Goal: Information Seeking & Learning: Learn about a topic

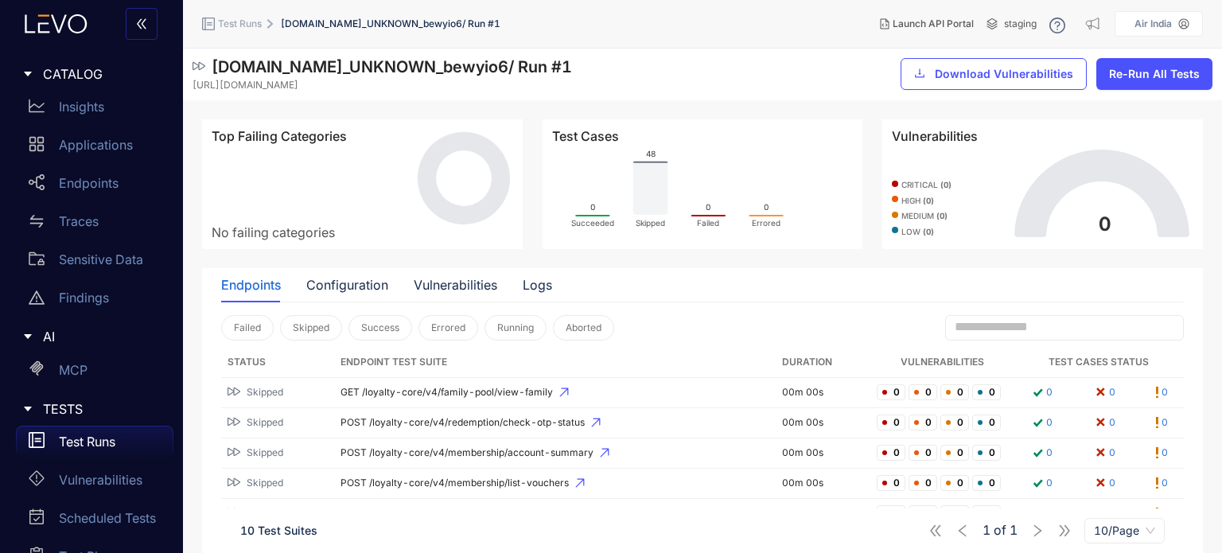
click at [99, 438] on p "Test Runs" at bounding box center [87, 441] width 56 height 14
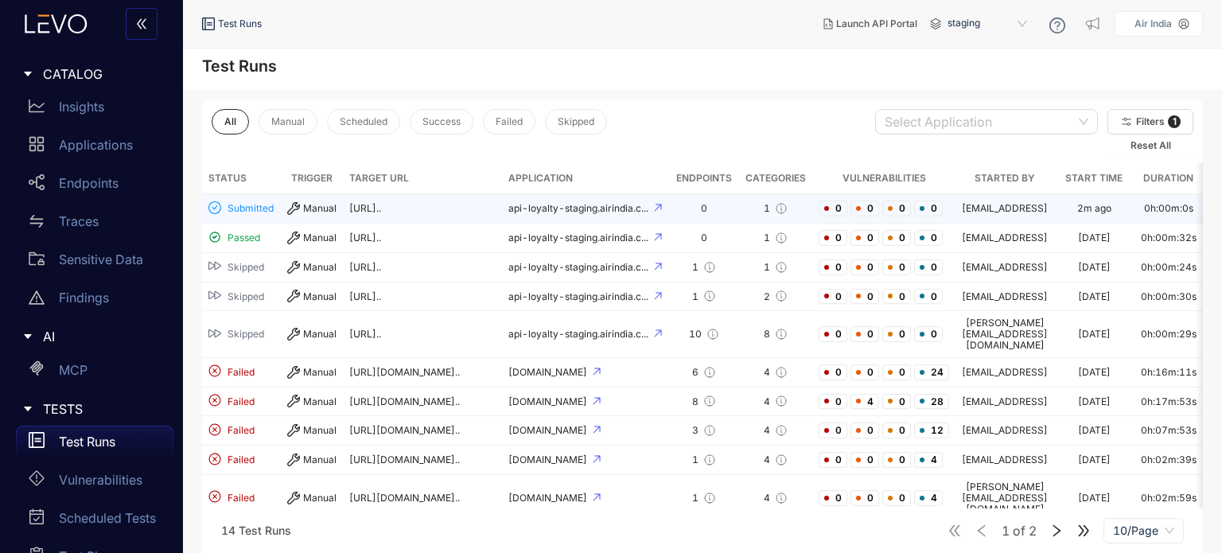
click at [327, 207] on div "Manual" at bounding box center [312, 208] width 50 height 13
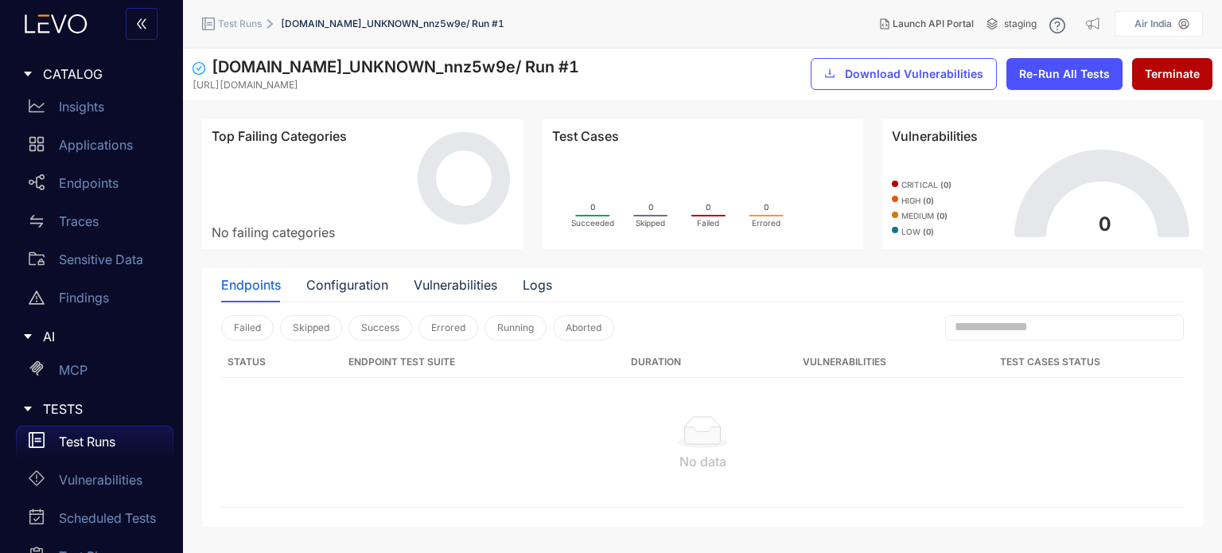
click at [243, 24] on span "Test Runs" at bounding box center [240, 23] width 44 height 11
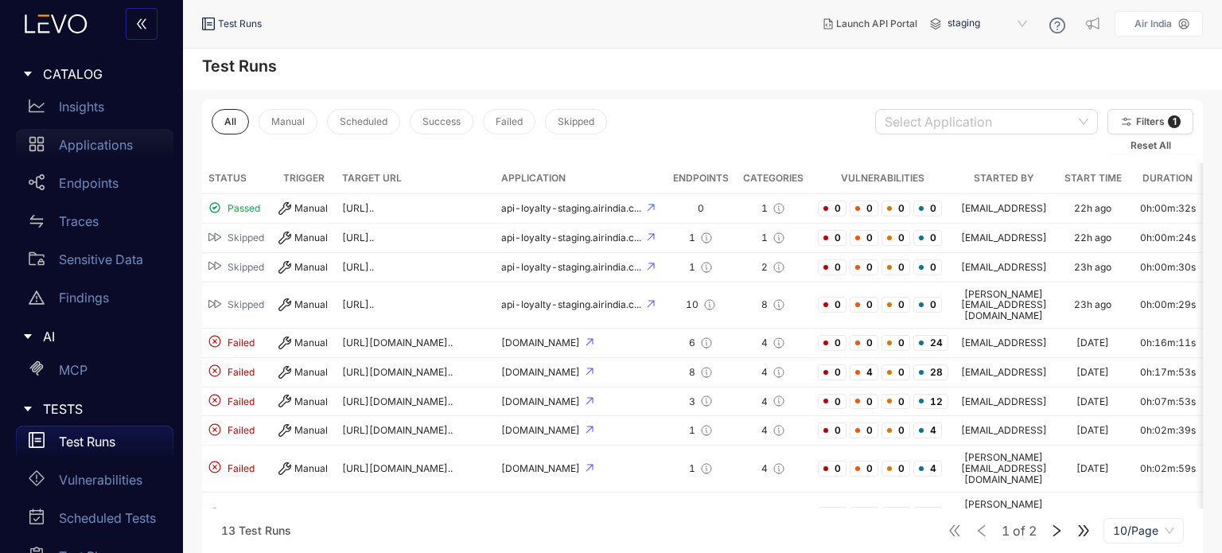
click at [102, 145] on p "Applications" at bounding box center [96, 145] width 74 height 14
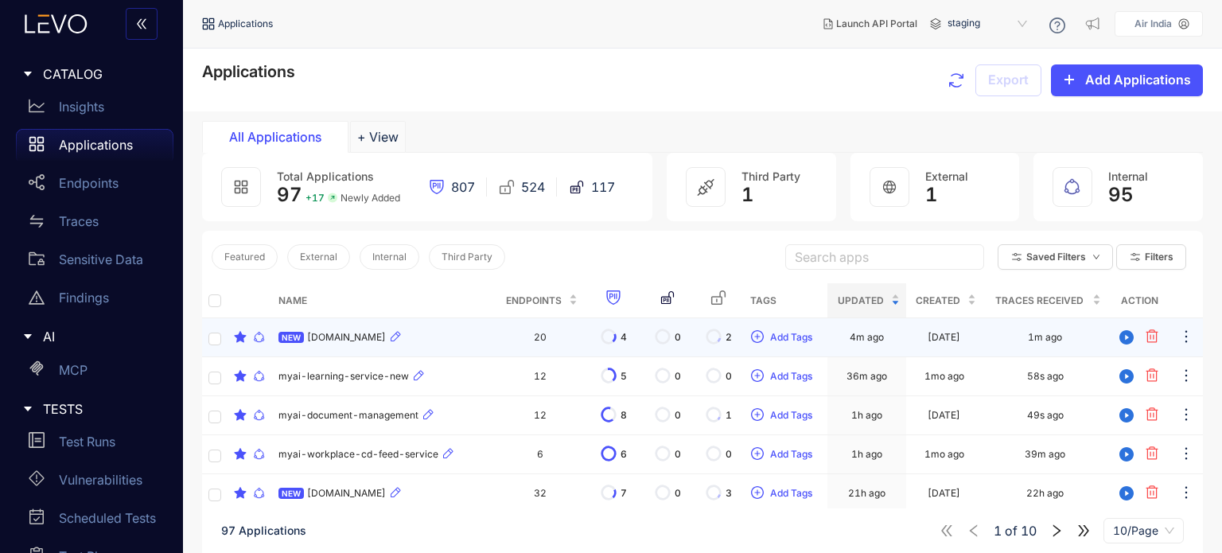
click at [485, 331] on div "NEW api-loyalty-staging.airindia.com" at bounding box center [383, 337] width 211 height 19
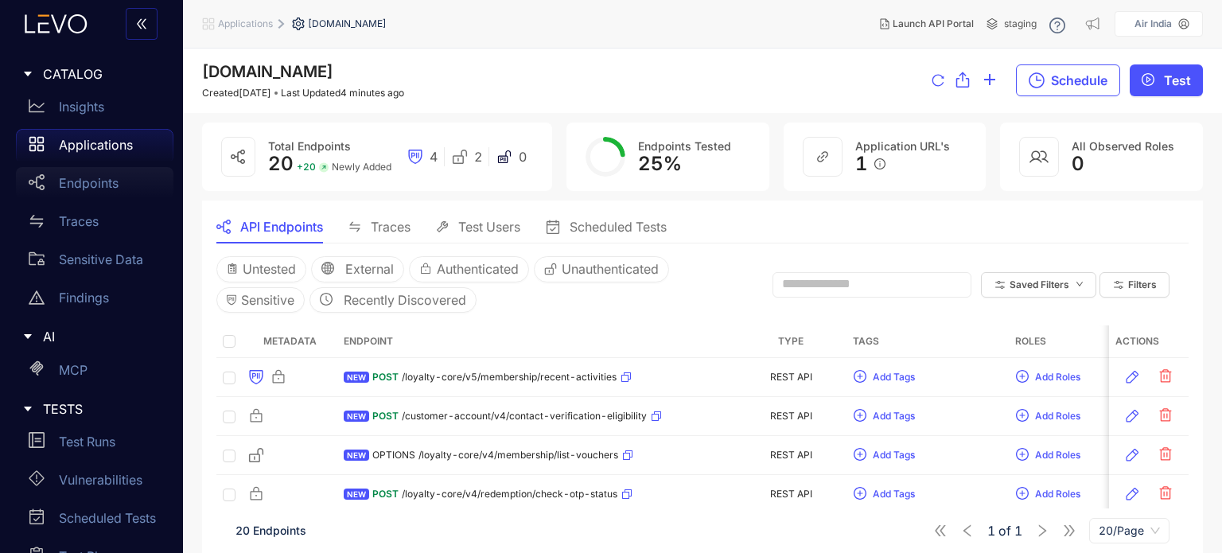
click at [94, 181] on p "Endpoints" at bounding box center [89, 183] width 60 height 14
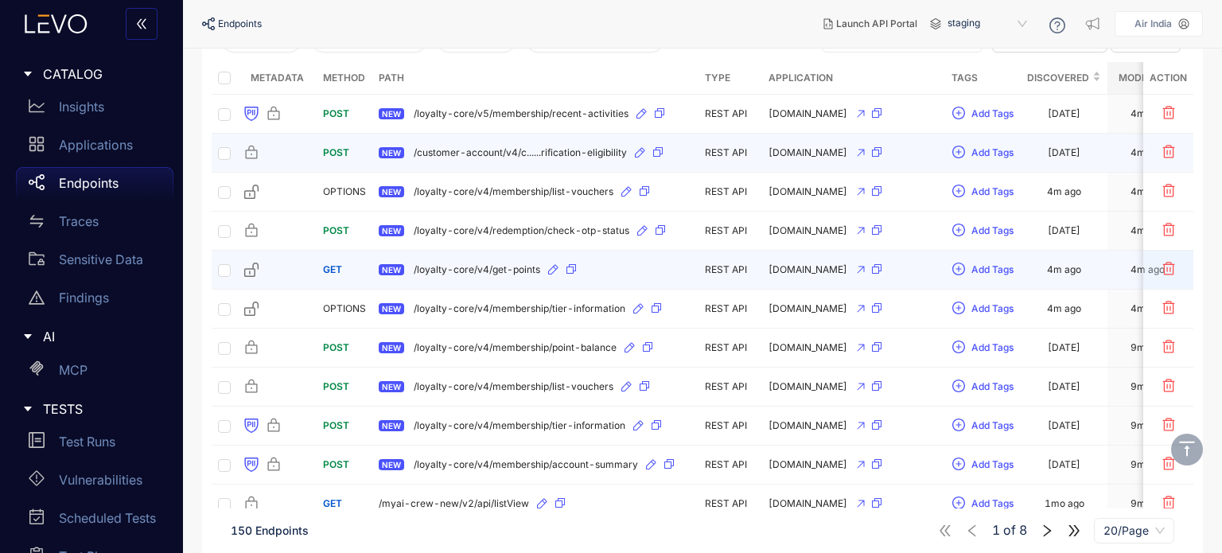
scroll to position [159, 0]
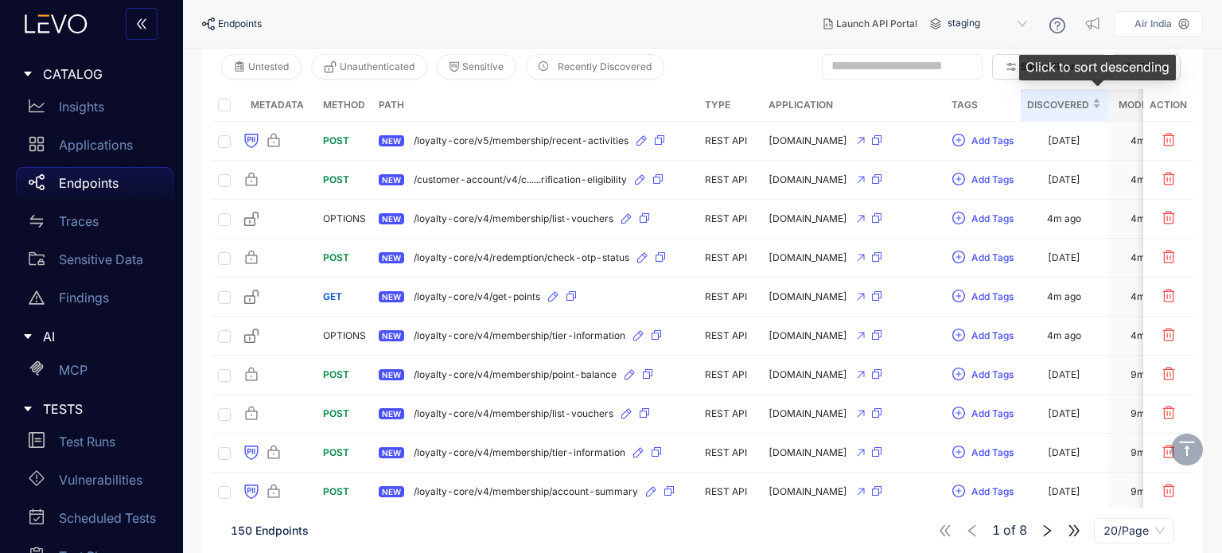
click at [1089, 107] on span "Discovered" at bounding box center [1058, 105] width 62 height 18
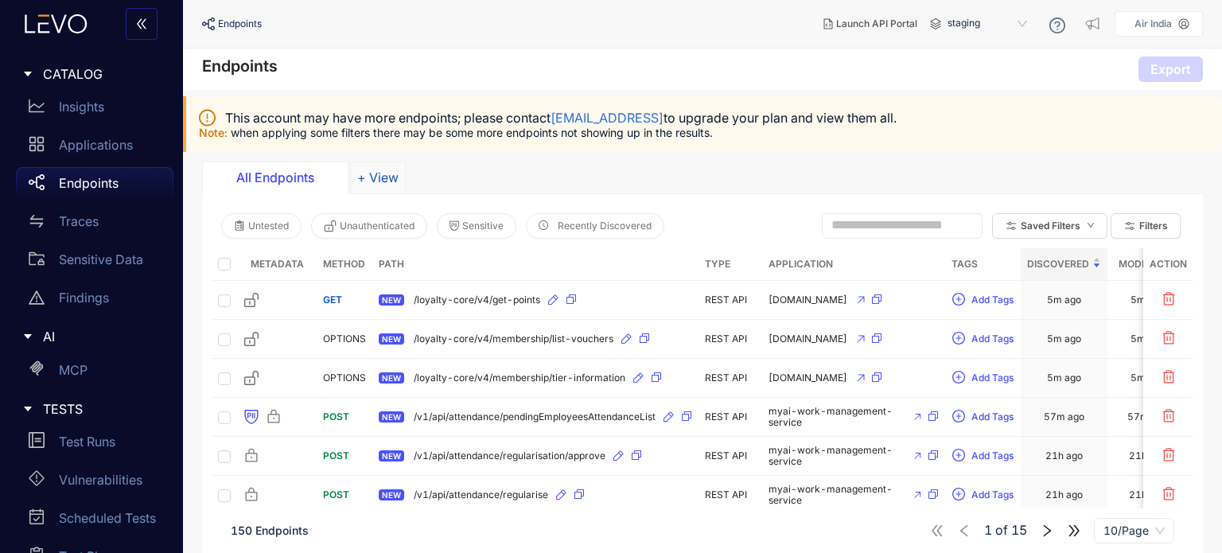
click at [396, 189] on button "+ View" at bounding box center [378, 177] width 56 height 32
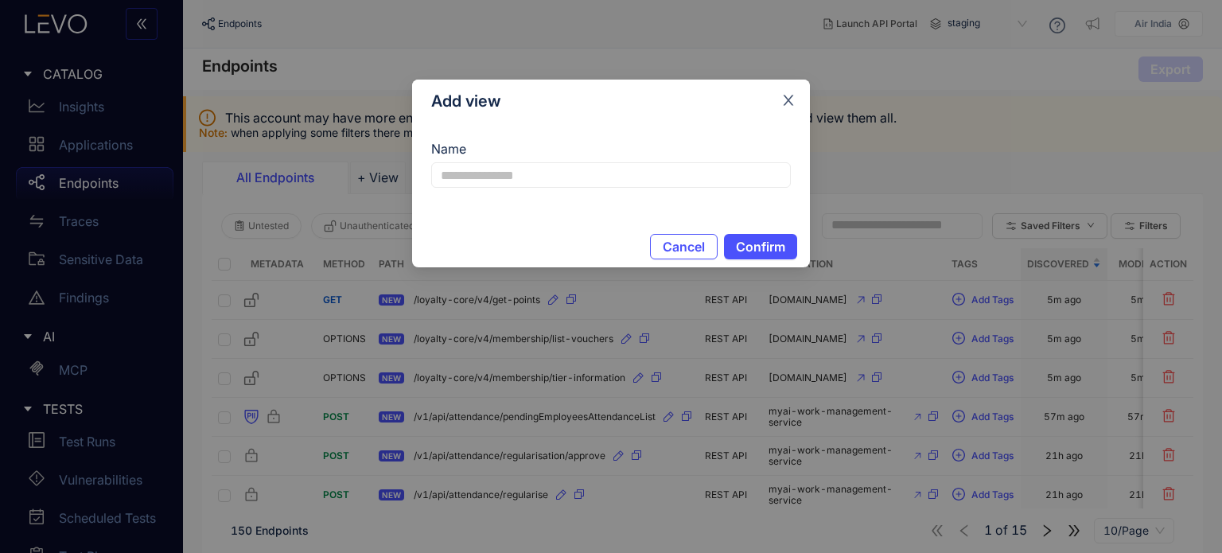
click at [783, 98] on icon "close" at bounding box center [788, 100] width 14 height 14
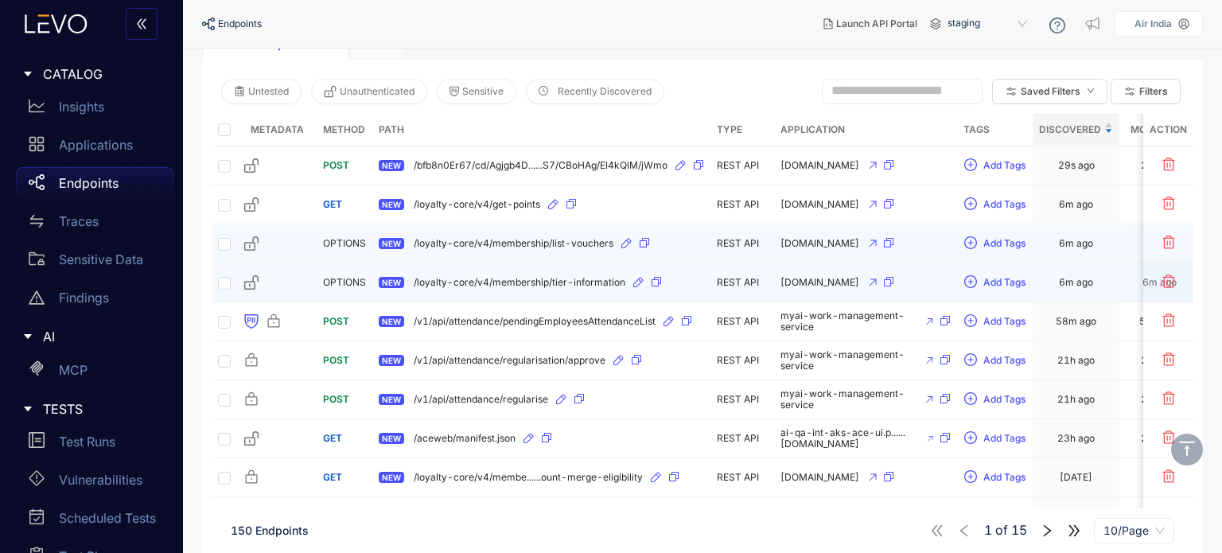
scroll to position [159, 0]
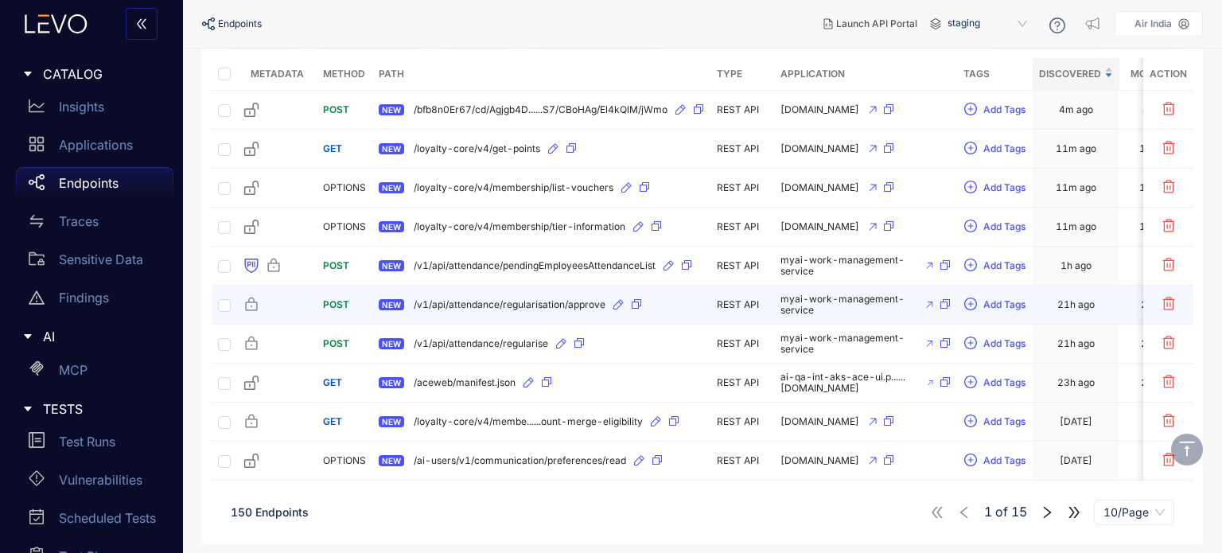
scroll to position [111, 0]
